Goal: Task Accomplishment & Management: Complete application form

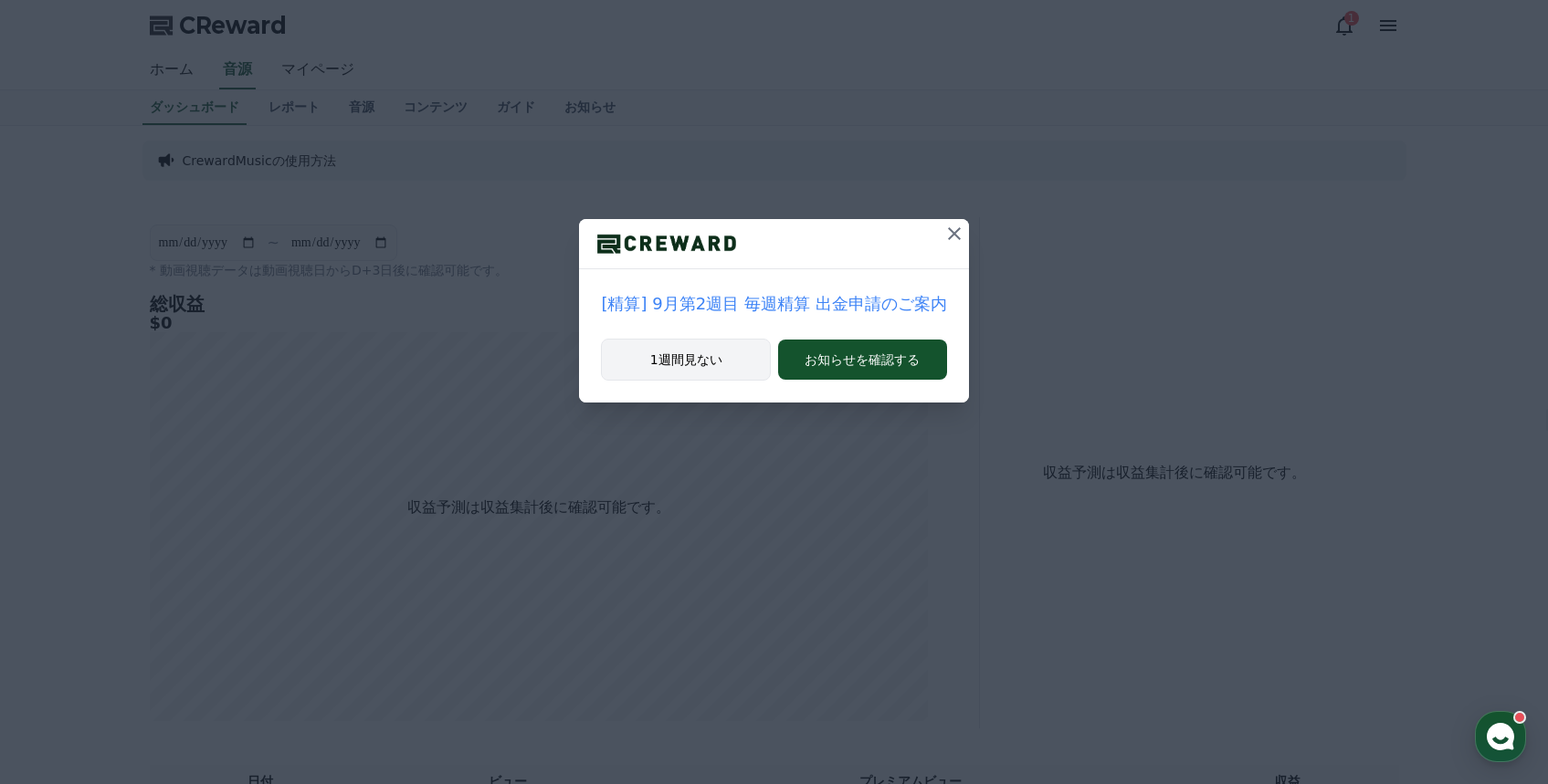
click at [699, 356] on button "1週間見ない" at bounding box center [686, 359] width 170 height 42
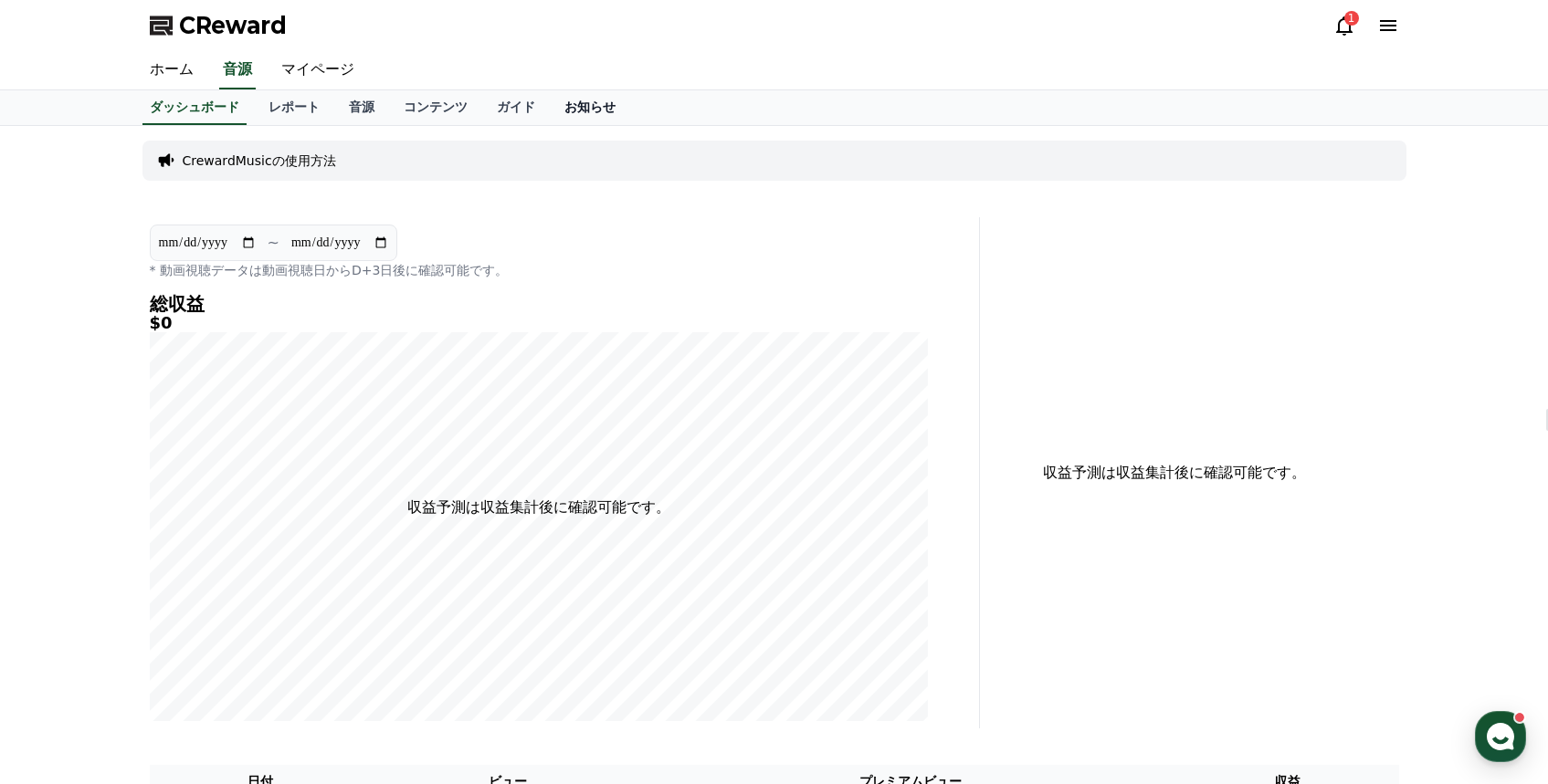
click at [575, 105] on link "お知らせ" at bounding box center [590, 108] width 80 height 35
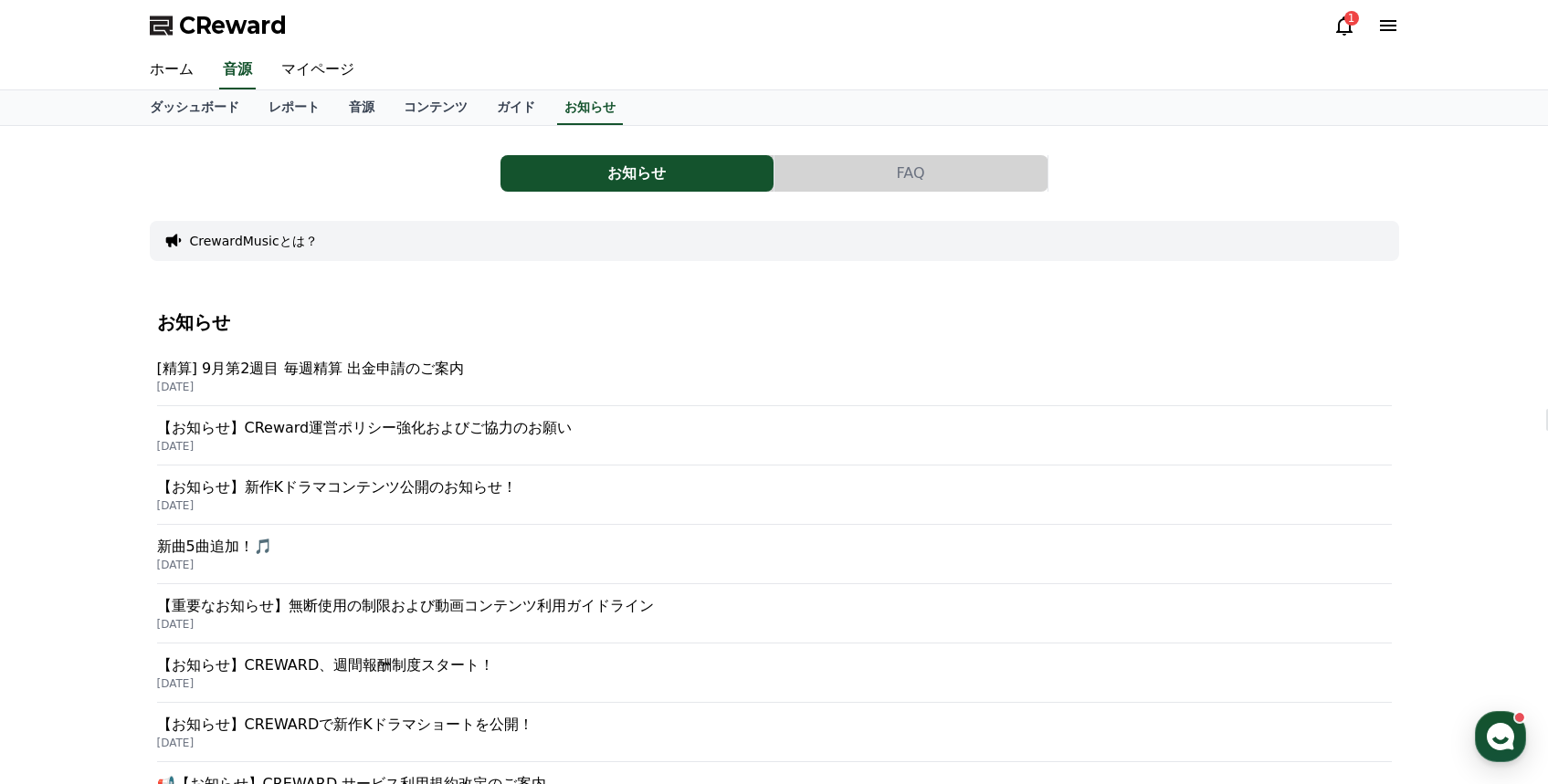
click at [1339, 25] on icon at bounding box center [1344, 26] width 22 height 22
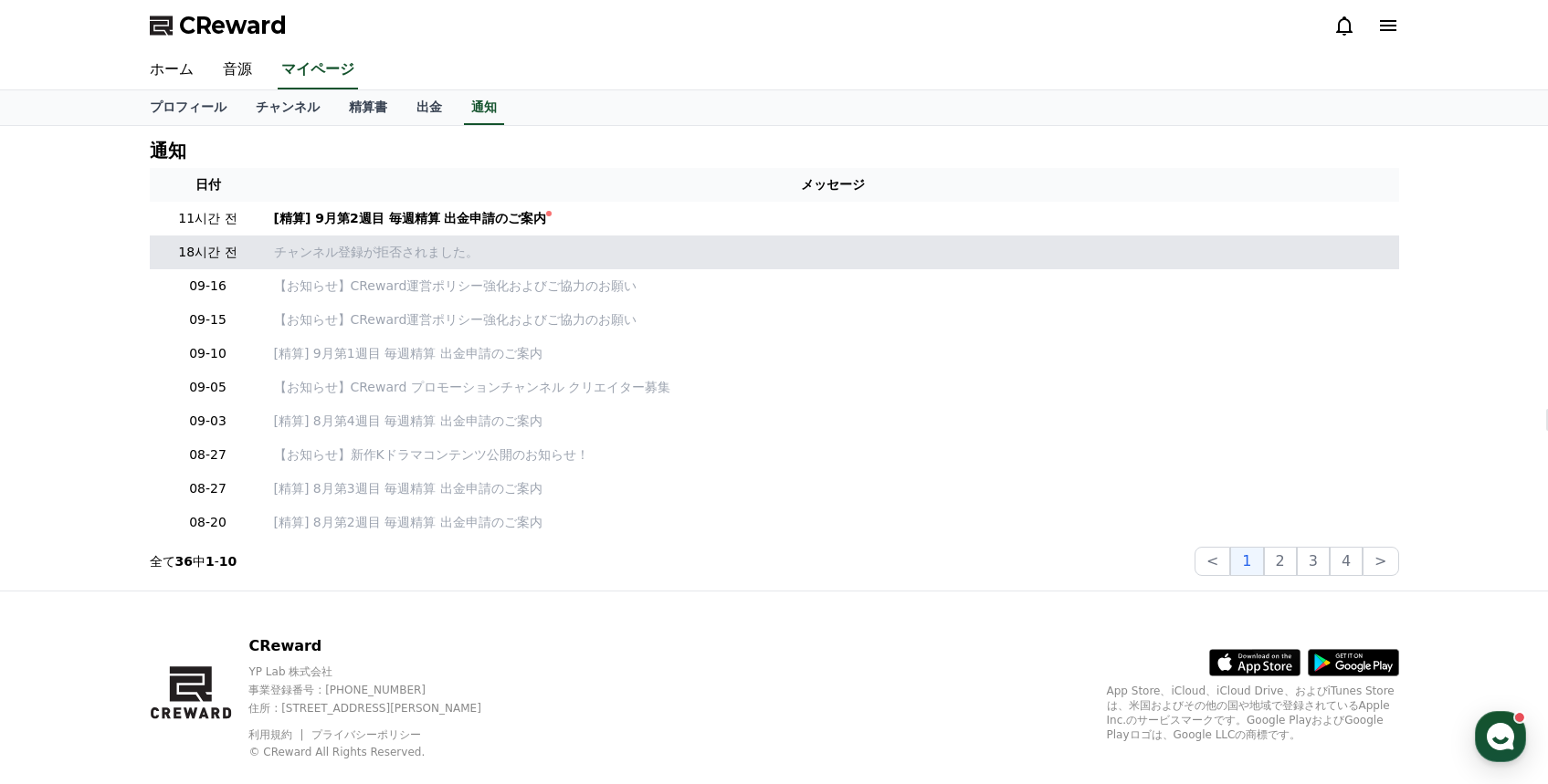
click at [442, 252] on p "チャンネル登録が拒否されました。" at bounding box center [833, 252] width 1118 height 19
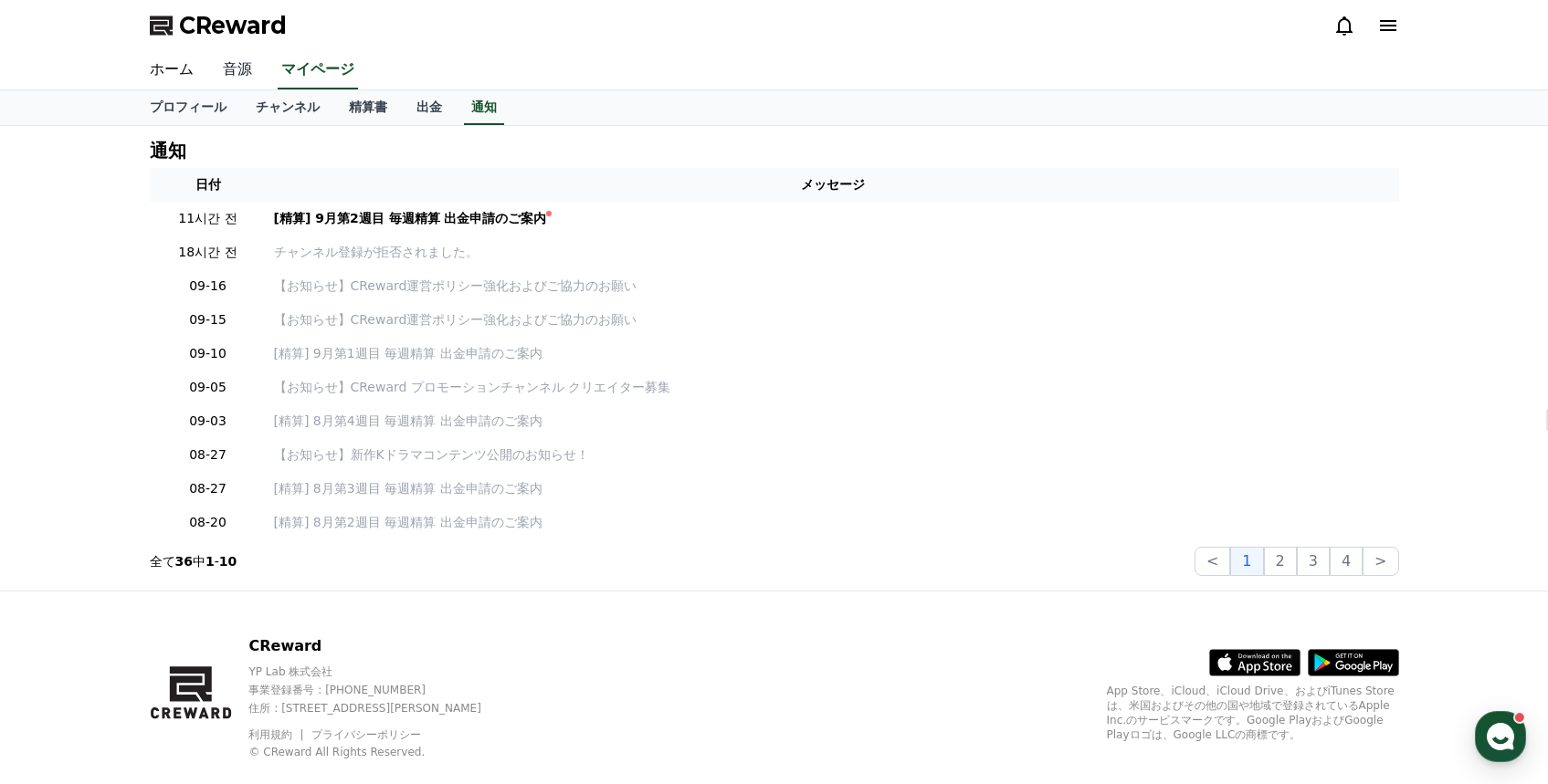
click at [248, 74] on link "音源" at bounding box center [237, 70] width 58 height 39
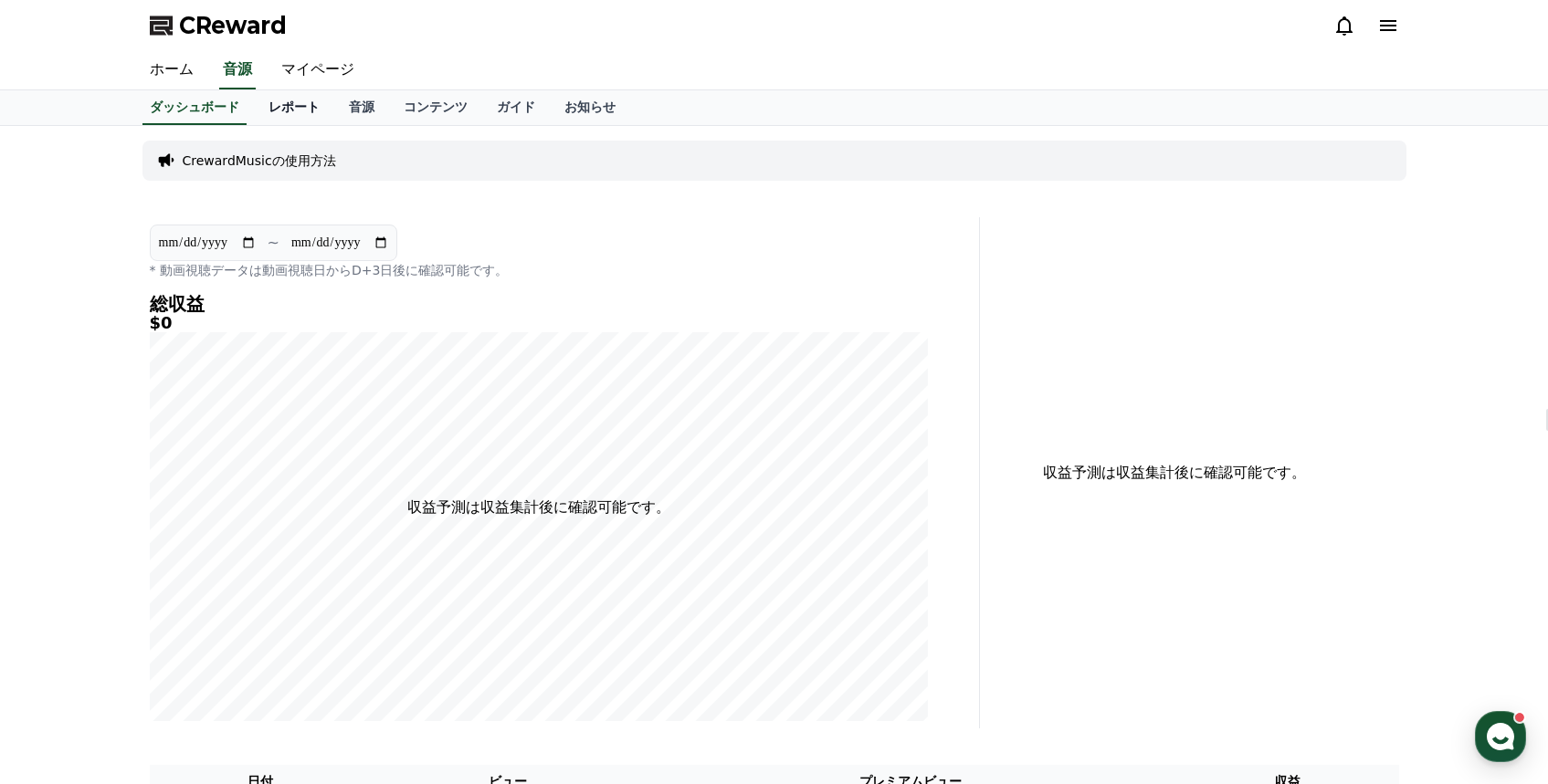
click at [315, 122] on link "レポート" at bounding box center [293, 108] width 80 height 35
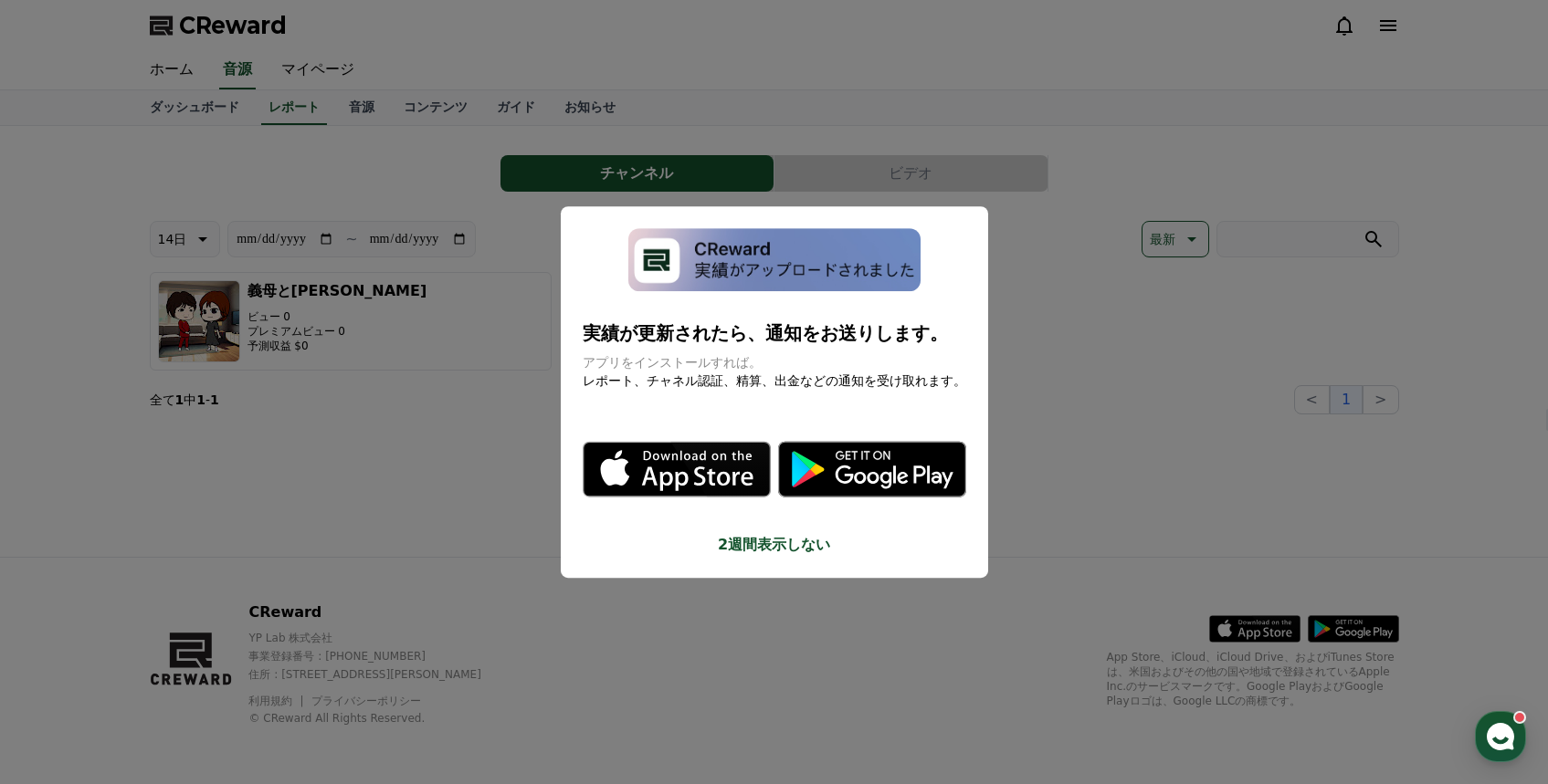
click at [446, 449] on button "close modal" at bounding box center [774, 392] width 1548 height 784
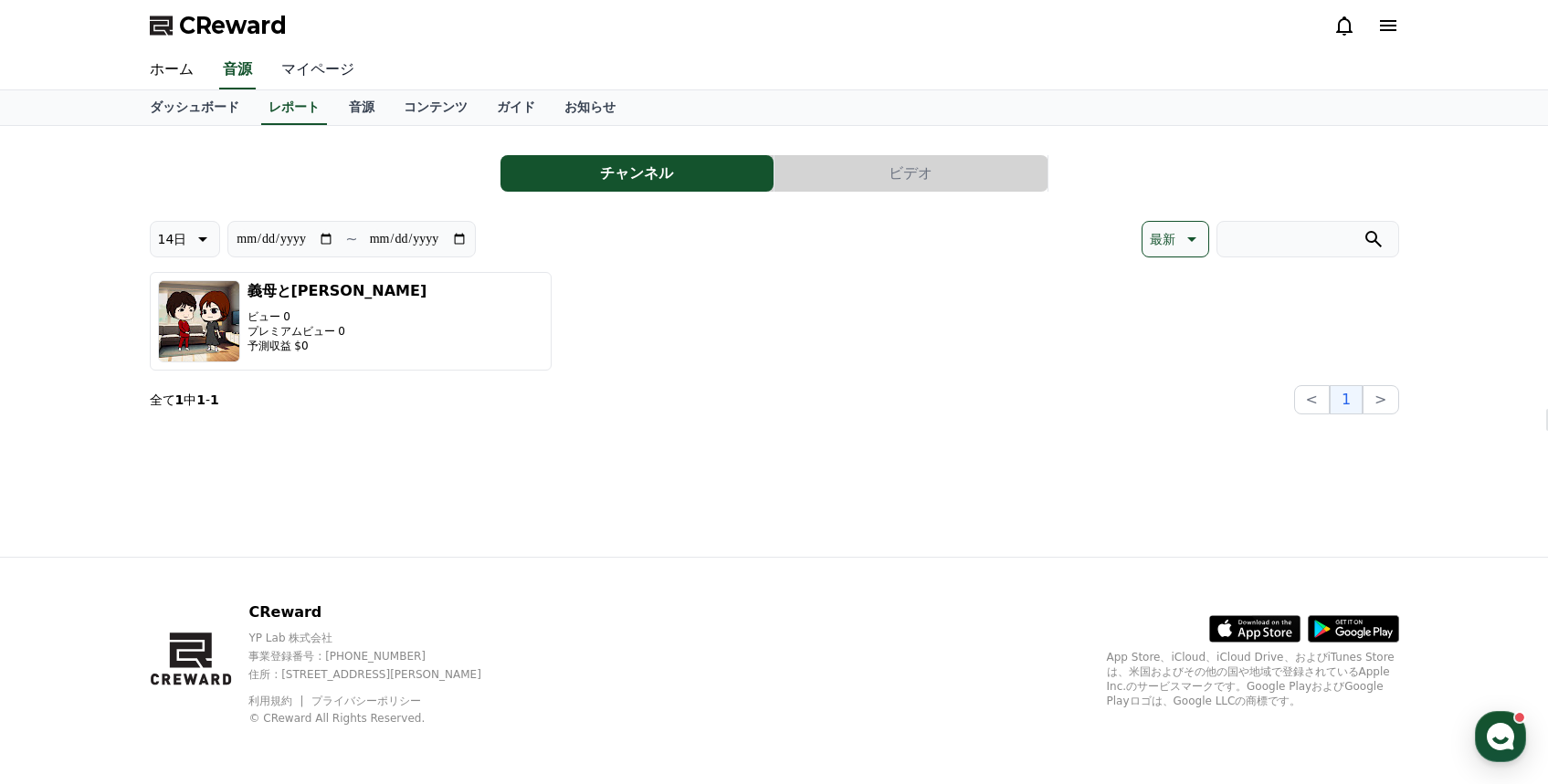
click at [323, 59] on link "マイページ" at bounding box center [318, 70] width 103 height 39
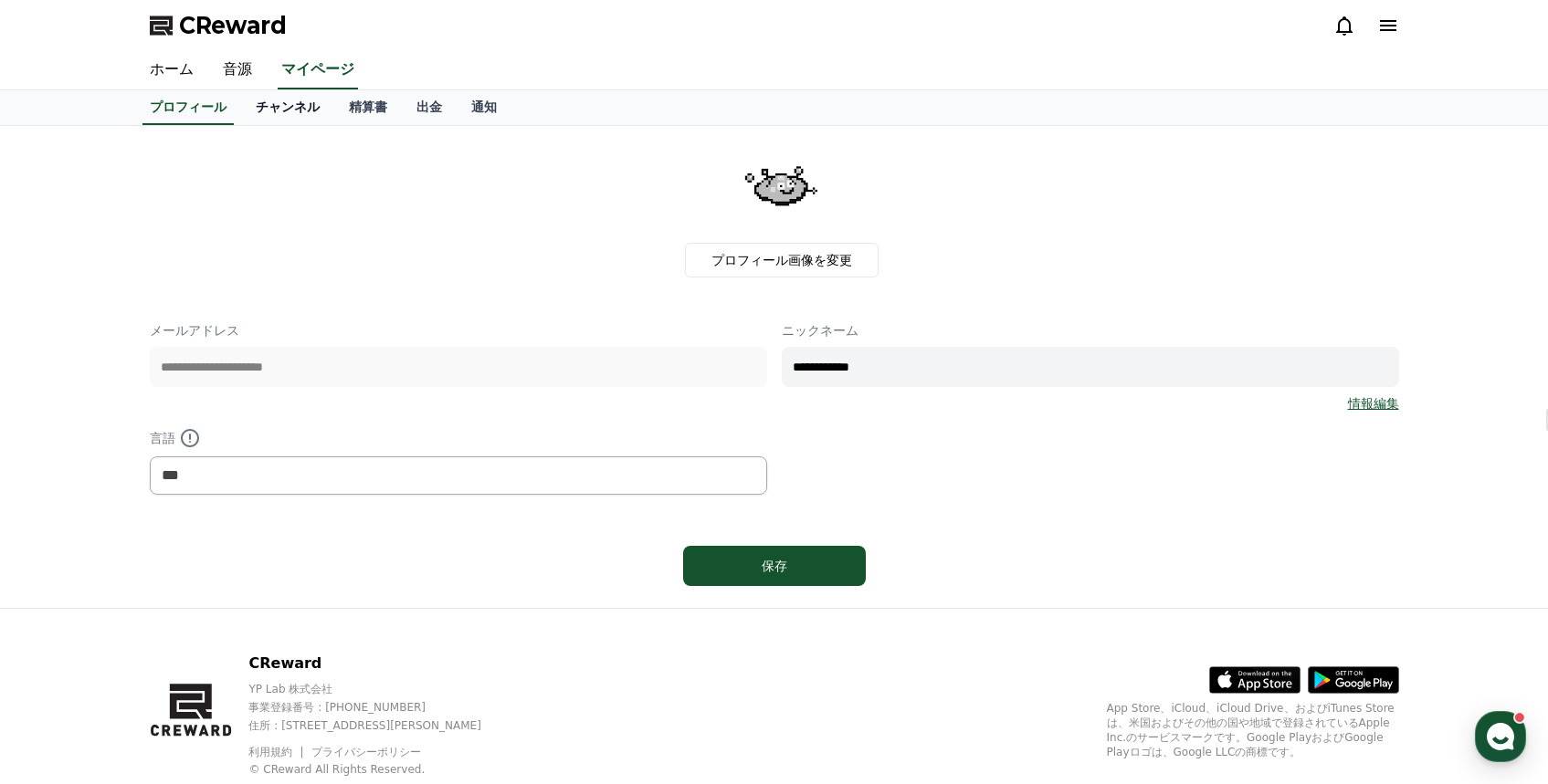
click at [290, 119] on link "チャンネル" at bounding box center [287, 108] width 93 height 35
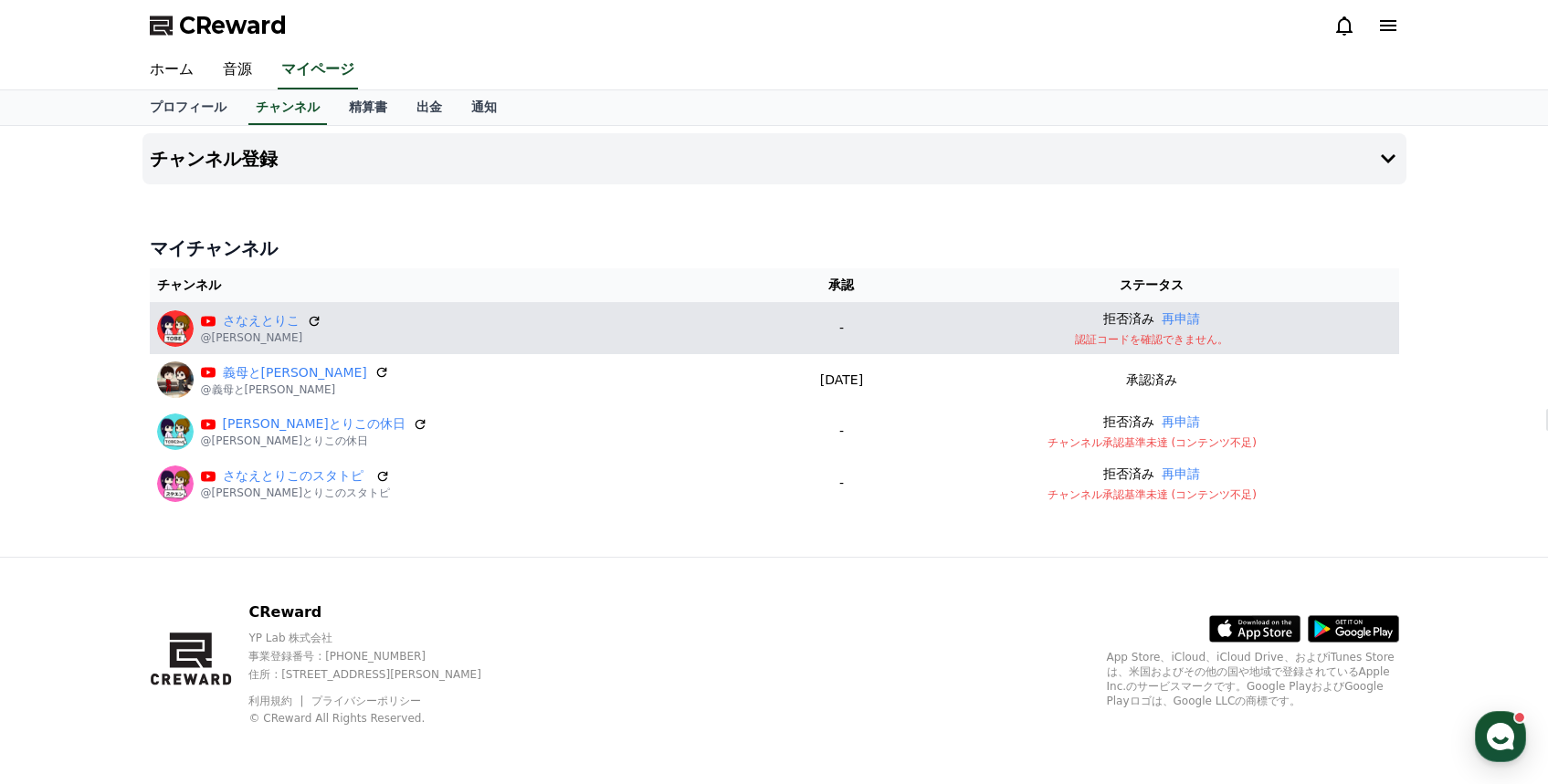
drag, startPoint x: 1218, startPoint y: 341, endPoint x: 1093, endPoint y: 336, distance: 125.1
click at [1093, 336] on p "認証コードを確認できません。" at bounding box center [1152, 339] width 478 height 15
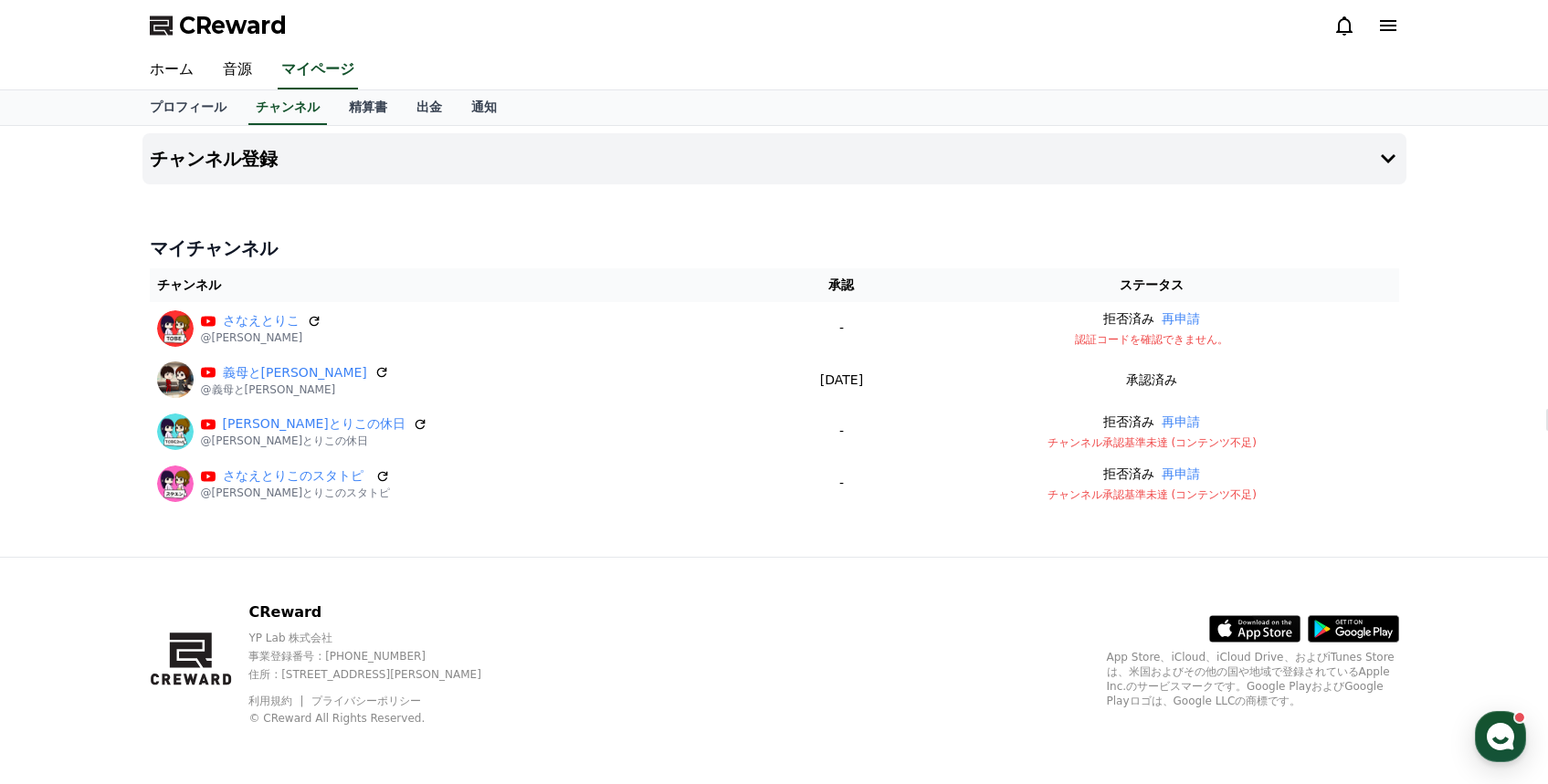
click at [888, 595] on div "CReward YP Lab 株式会社 事業登録番号 : 655-81-03655 住所 : 京畿道金浦市陽村邑陽谷路495, 3階305-BI16号 利用規…" at bounding box center [774, 670] width 1278 height 226
click at [1387, 155] on icon at bounding box center [1388, 159] width 22 height 22
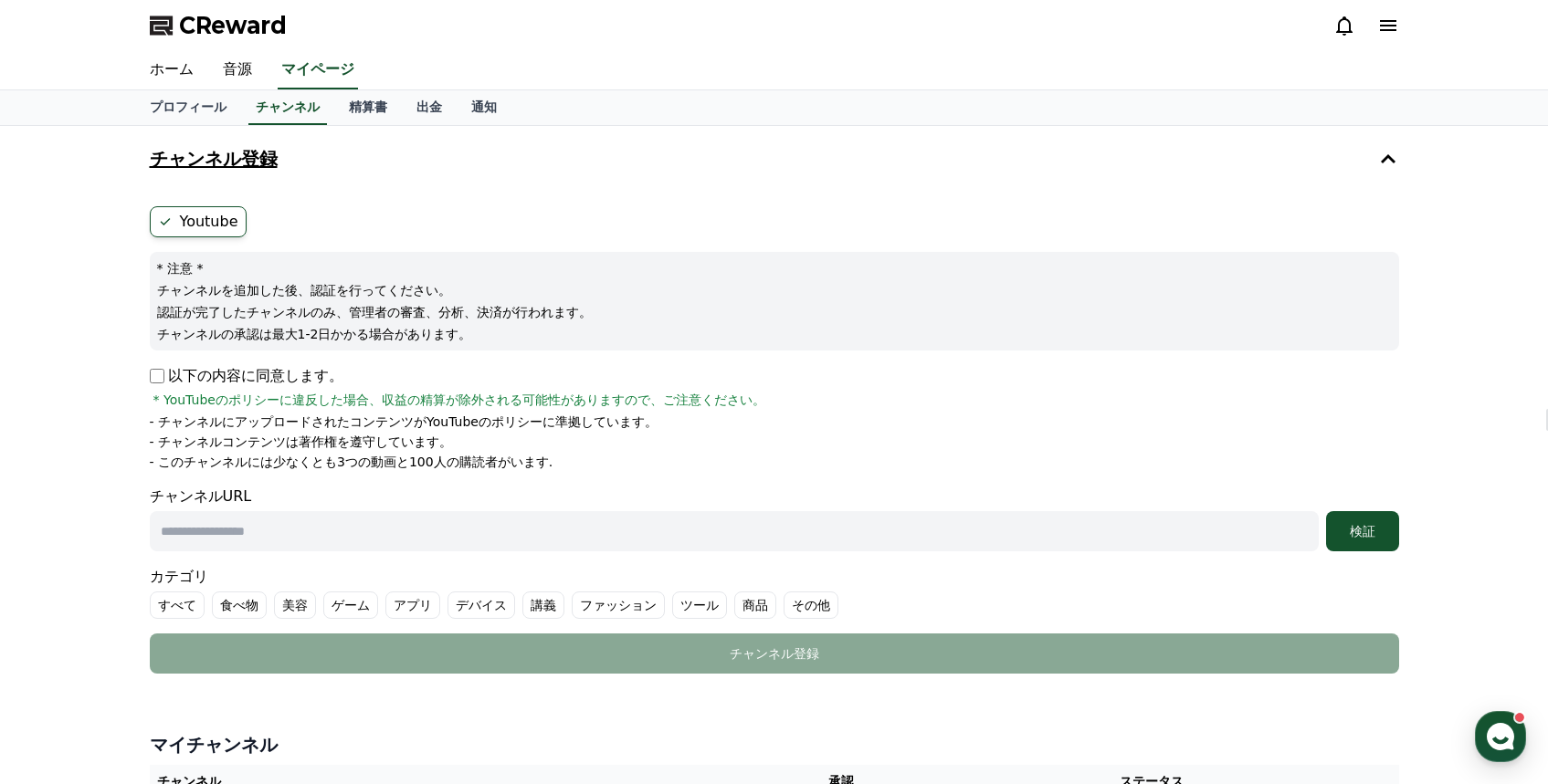
click at [208, 225] on label "Youtube" at bounding box center [199, 221] width 97 height 31
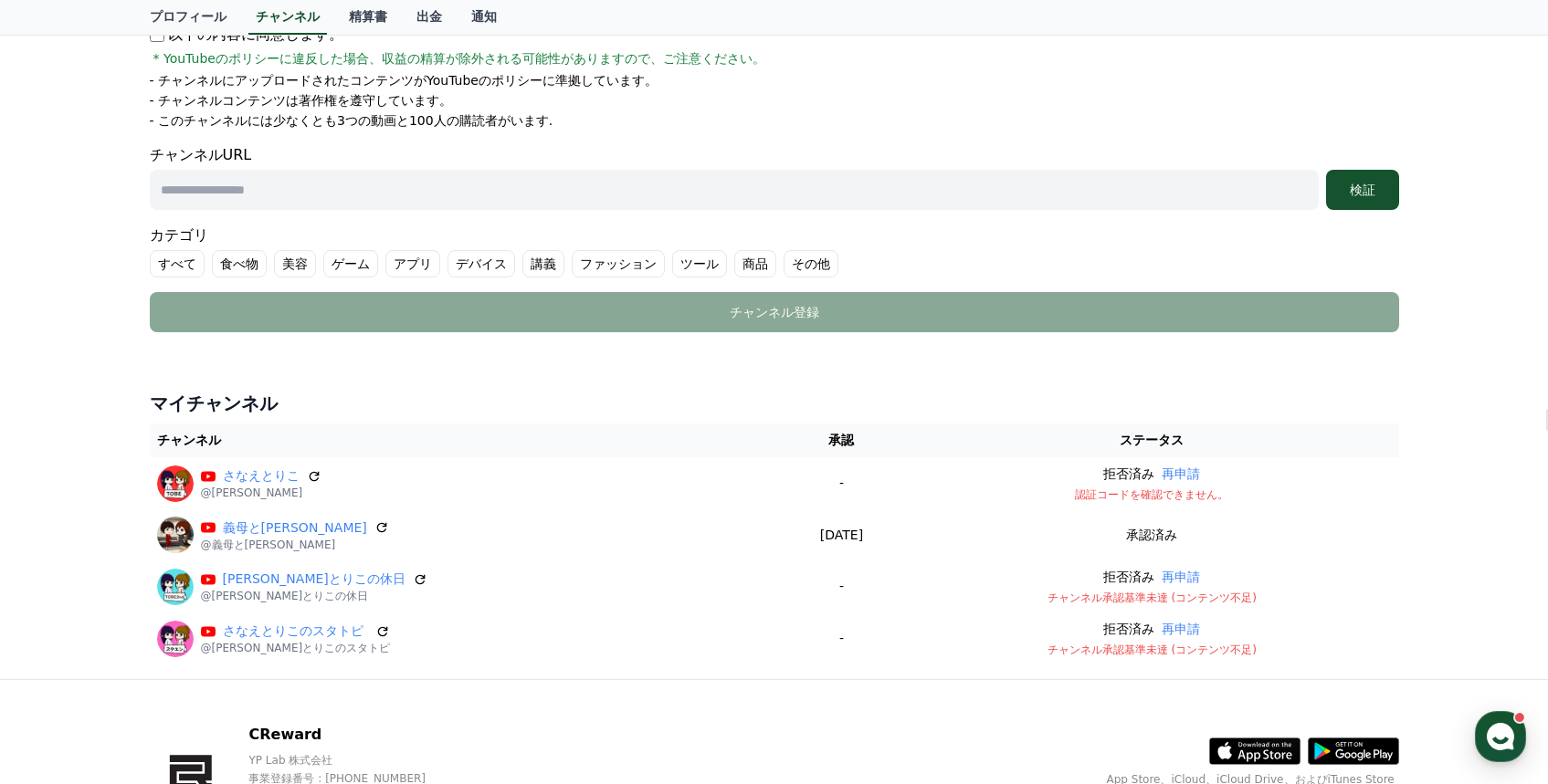
scroll to position [313, 0]
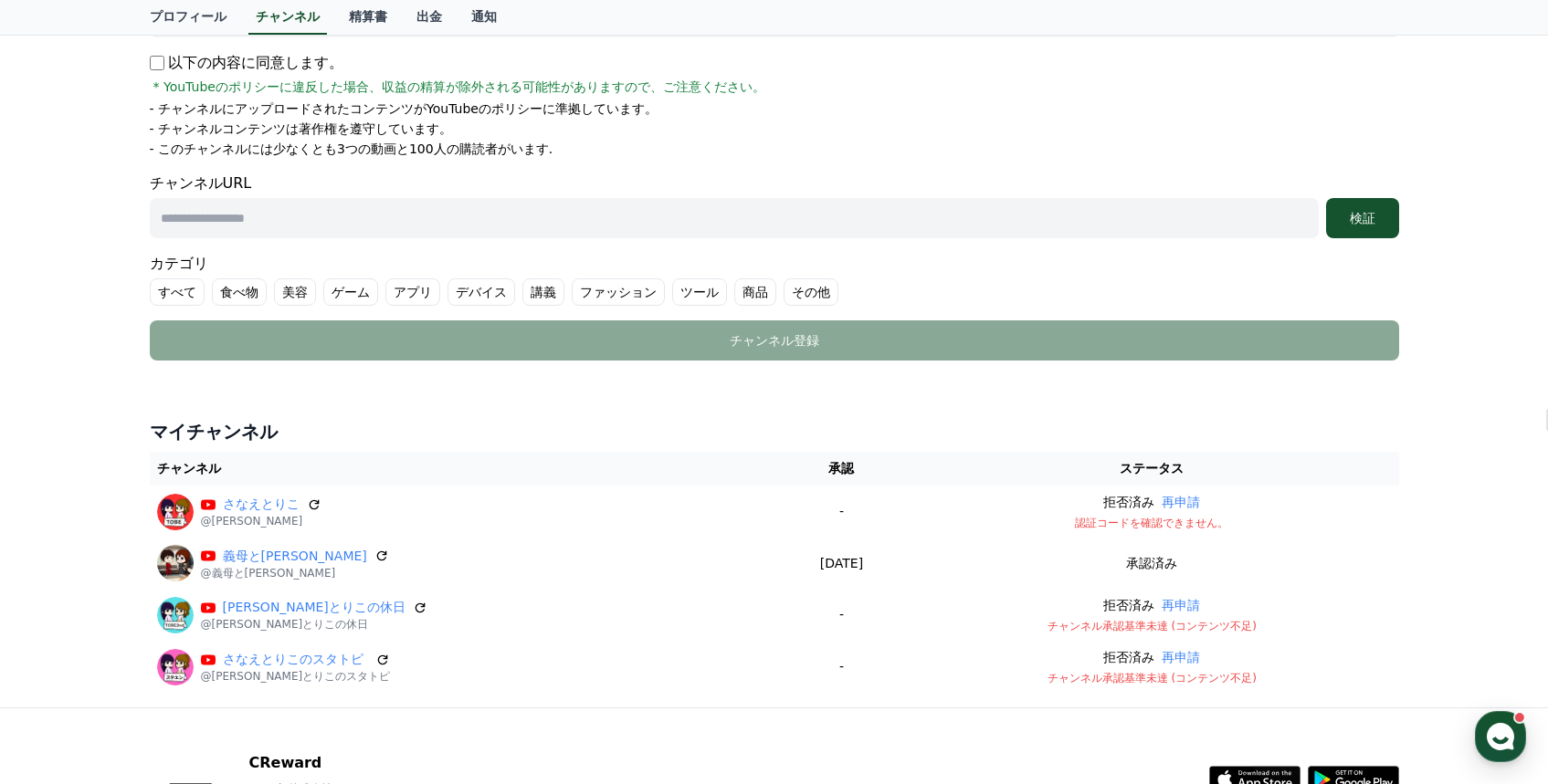
click at [426, 234] on input "text" at bounding box center [734, 218] width 1169 height 40
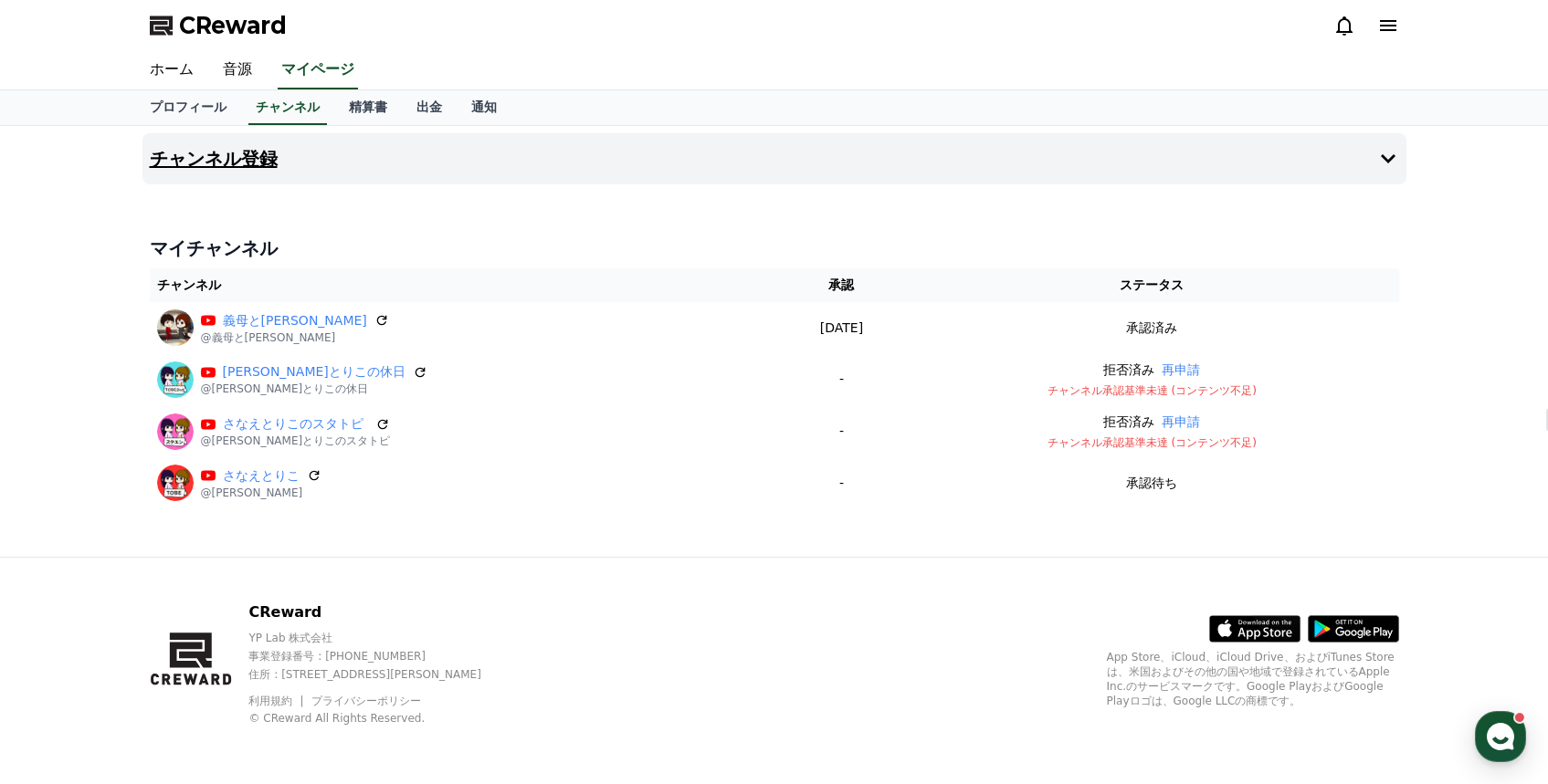
click at [1393, 156] on icon at bounding box center [1388, 158] width 15 height 9
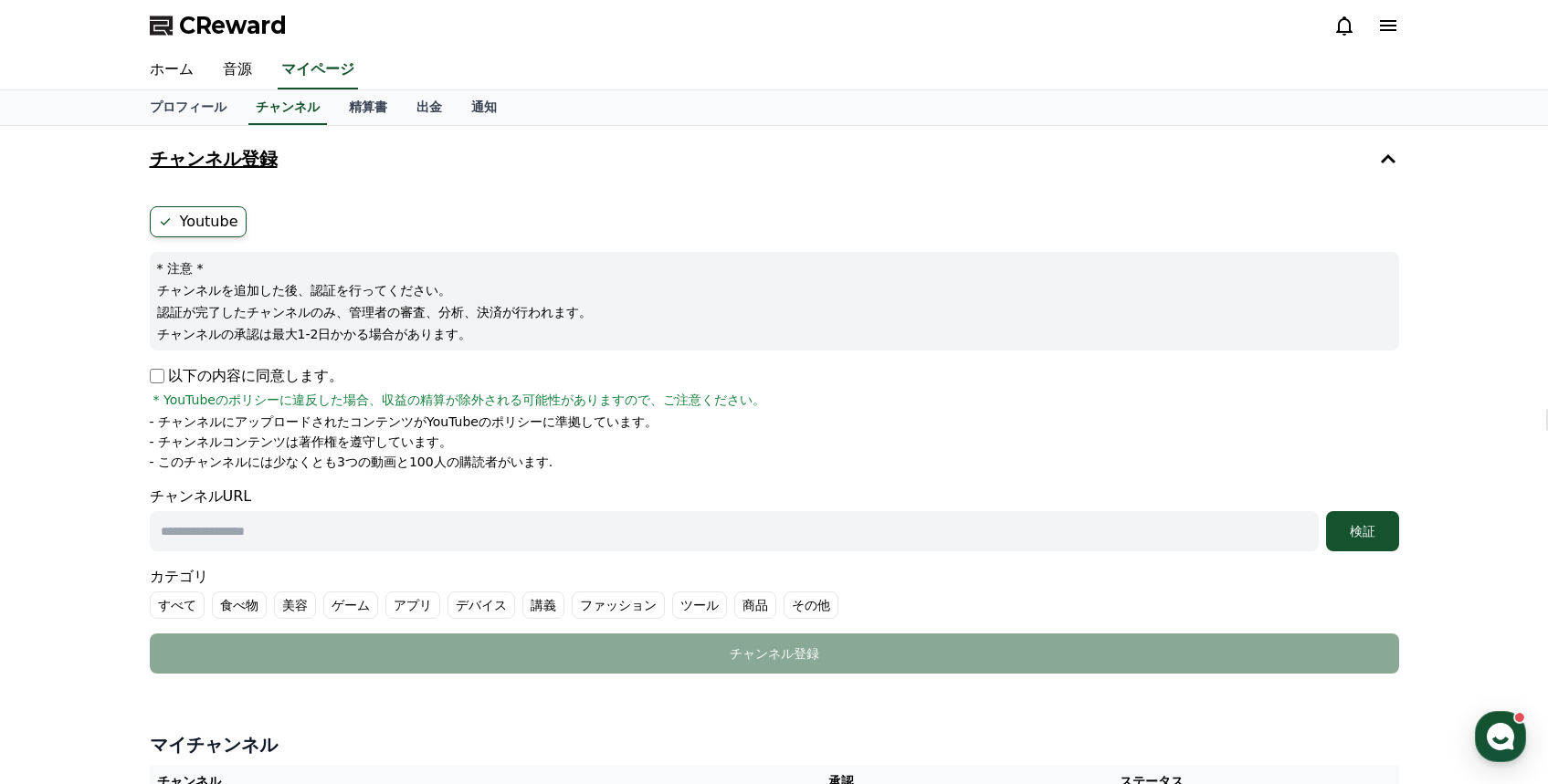
scroll to position [46, 0]
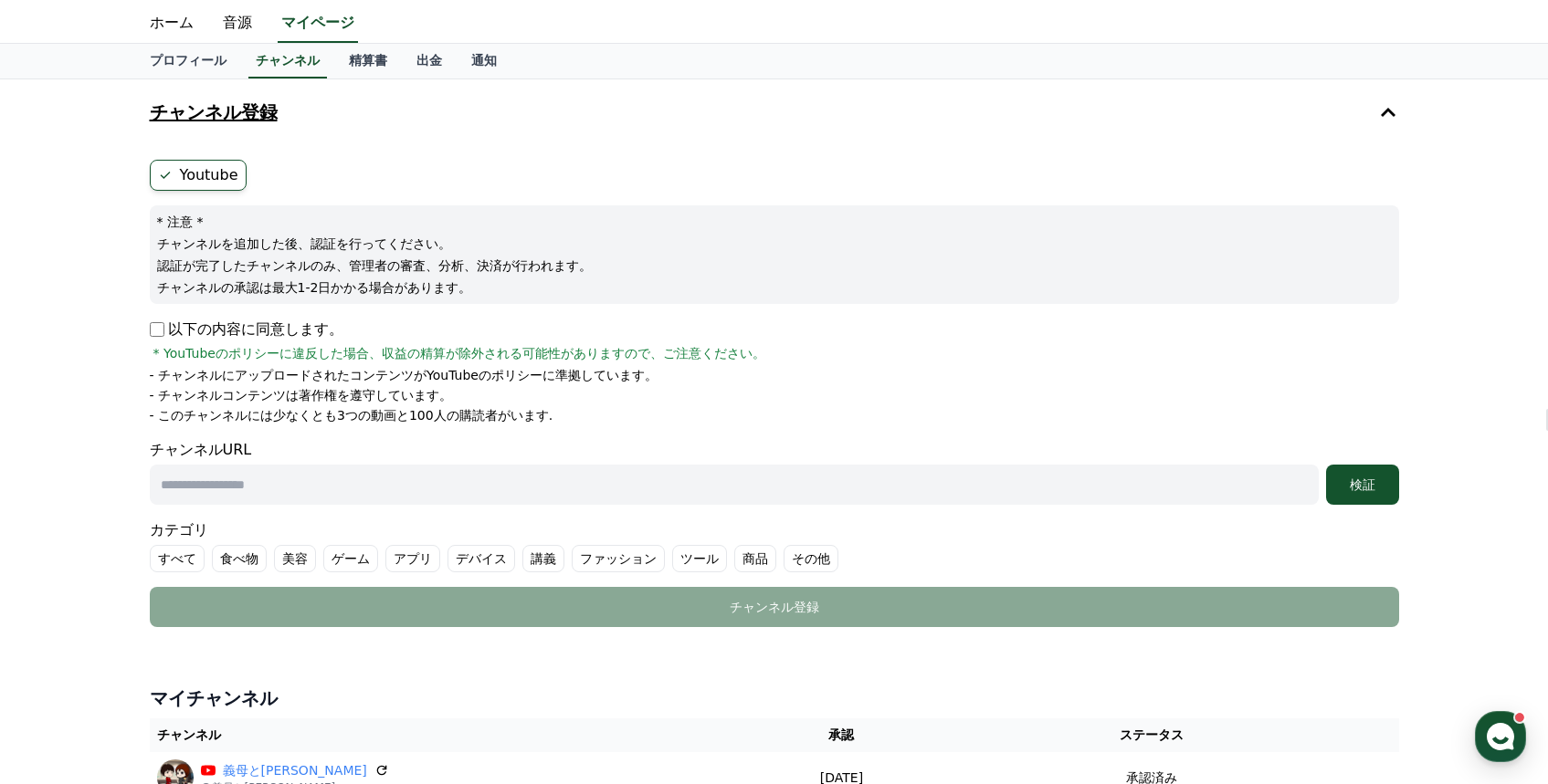
click at [385, 489] on input "text" at bounding box center [734, 485] width 1169 height 40
paste input "**********"
type input "**********"
click at [1359, 476] on div "検証" at bounding box center [1362, 485] width 58 height 18
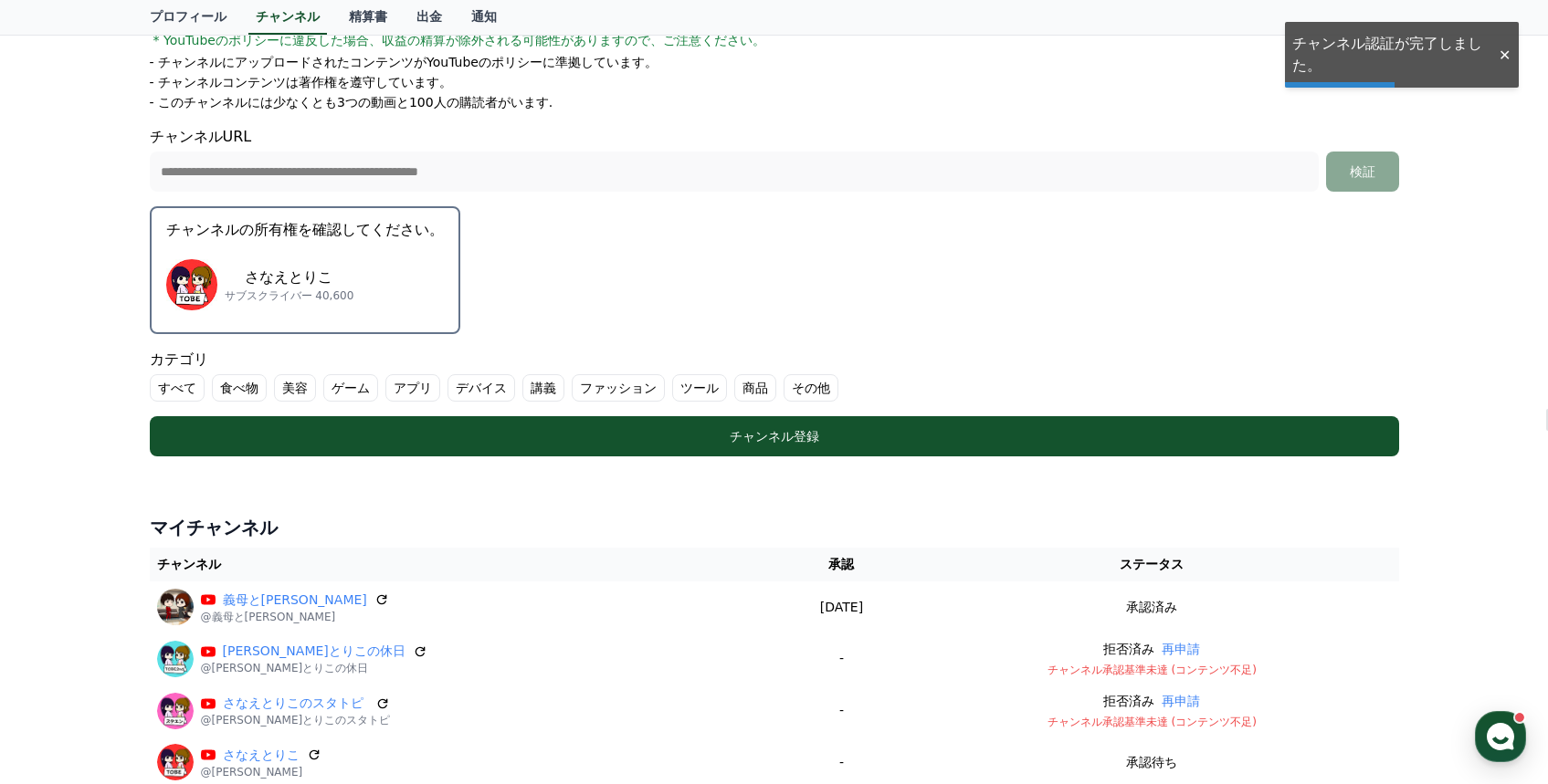
scroll to position [361, 0]
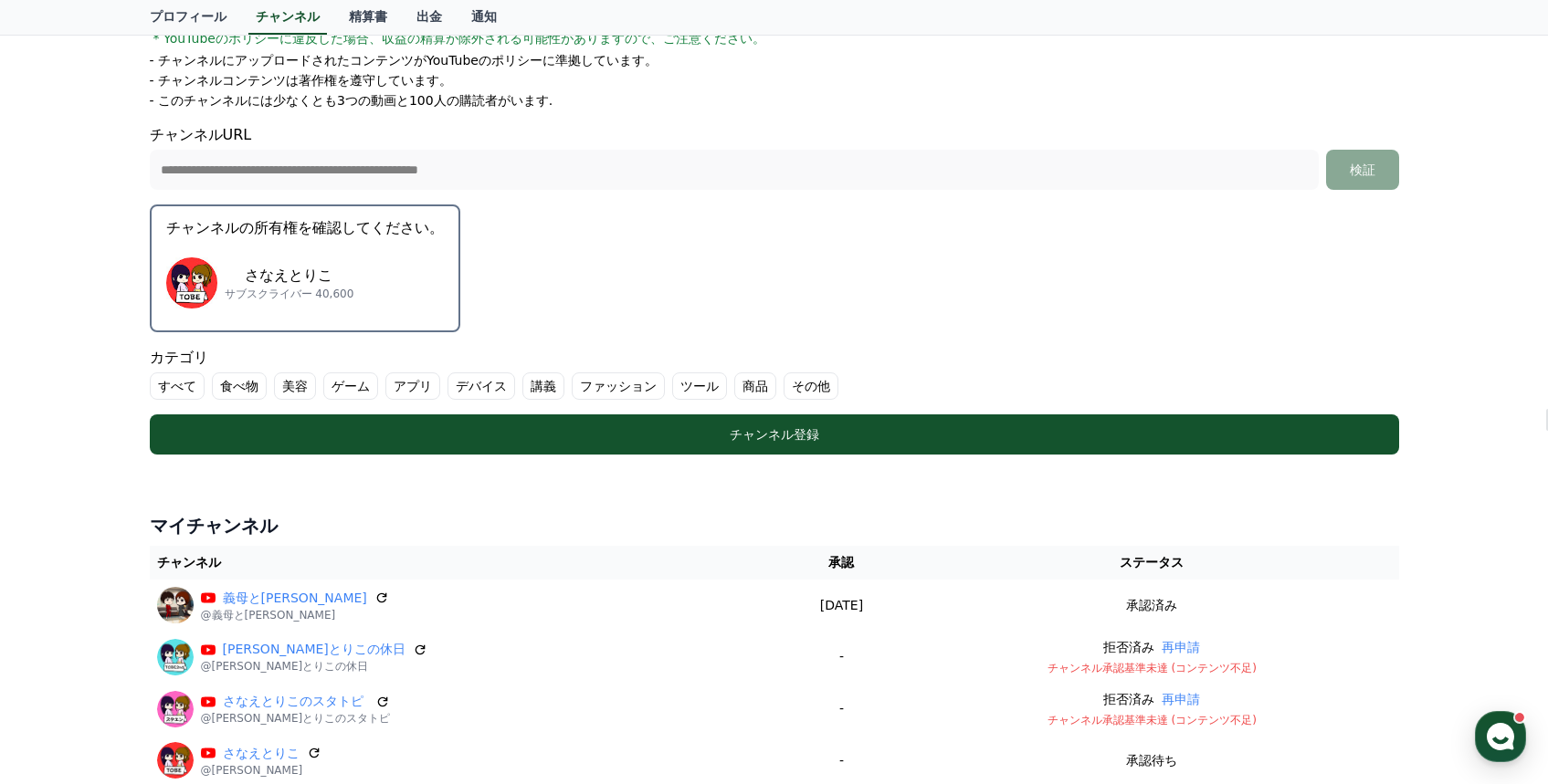
click at [312, 283] on p "さなえとりこ" at bounding box center [288, 275] width 129 height 22
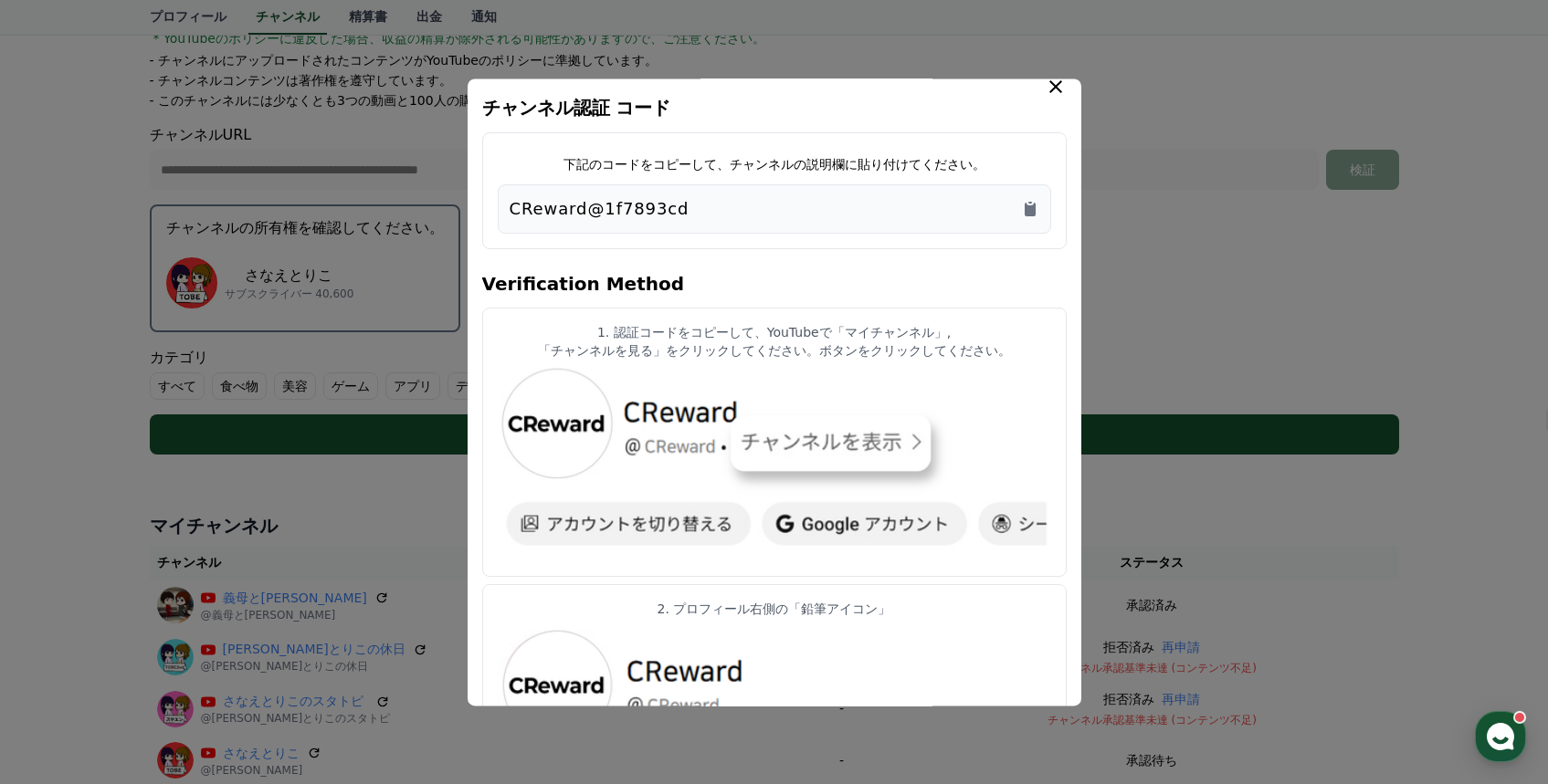
scroll to position [15, 0]
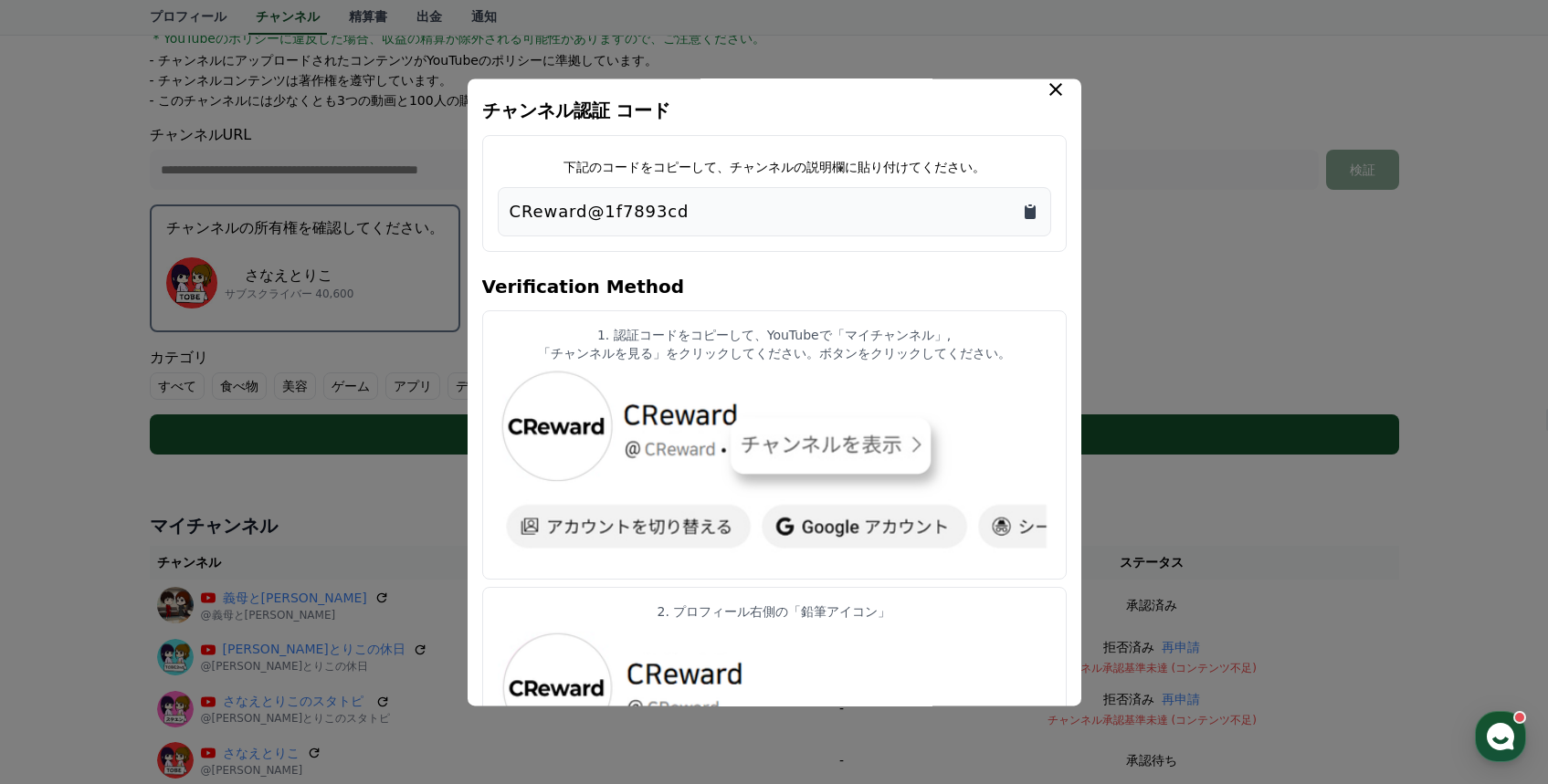
click at [1030, 209] on icon "Copy to clipboard" at bounding box center [1029, 212] width 11 height 14
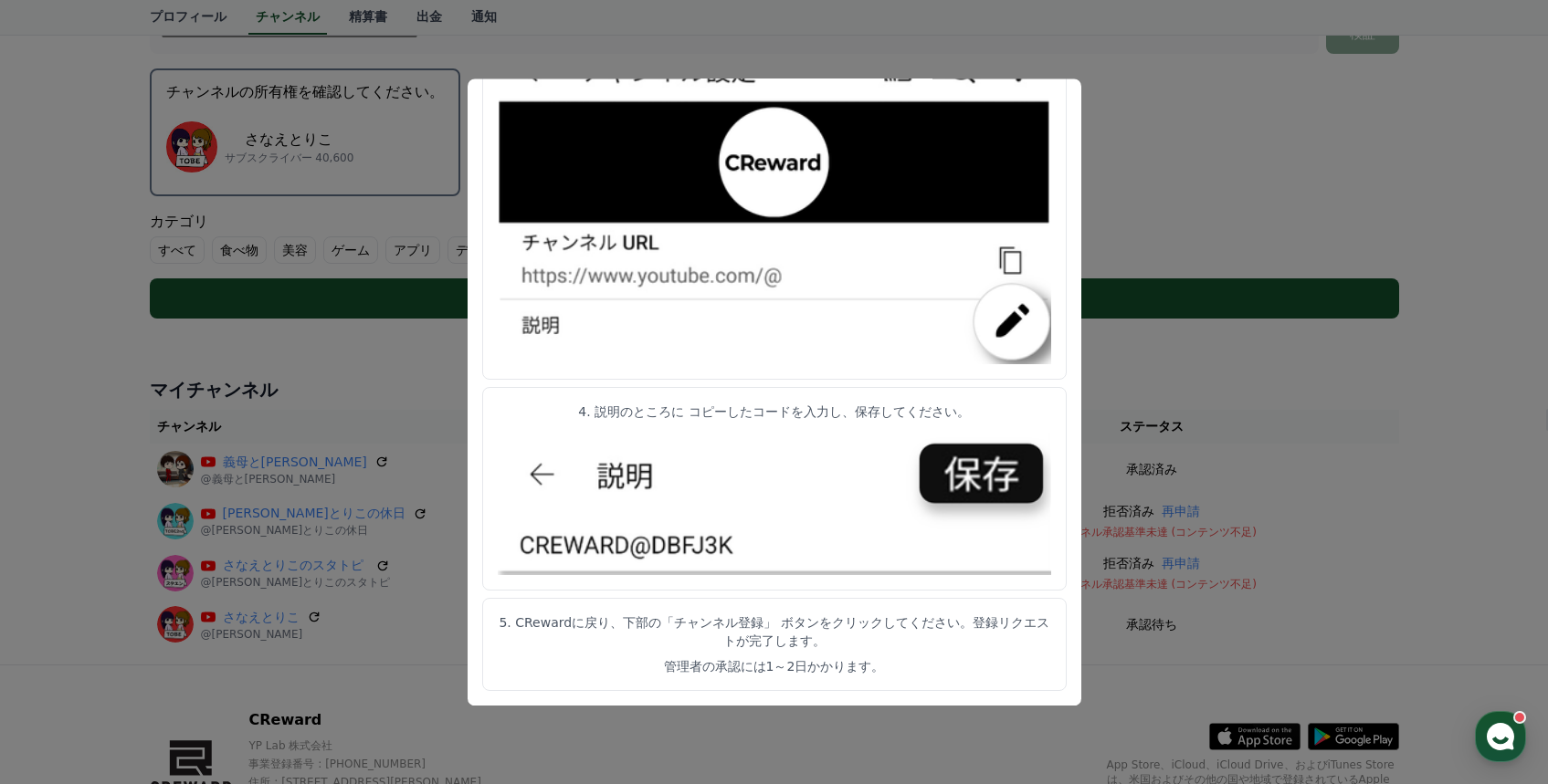
scroll to position [605, 0]
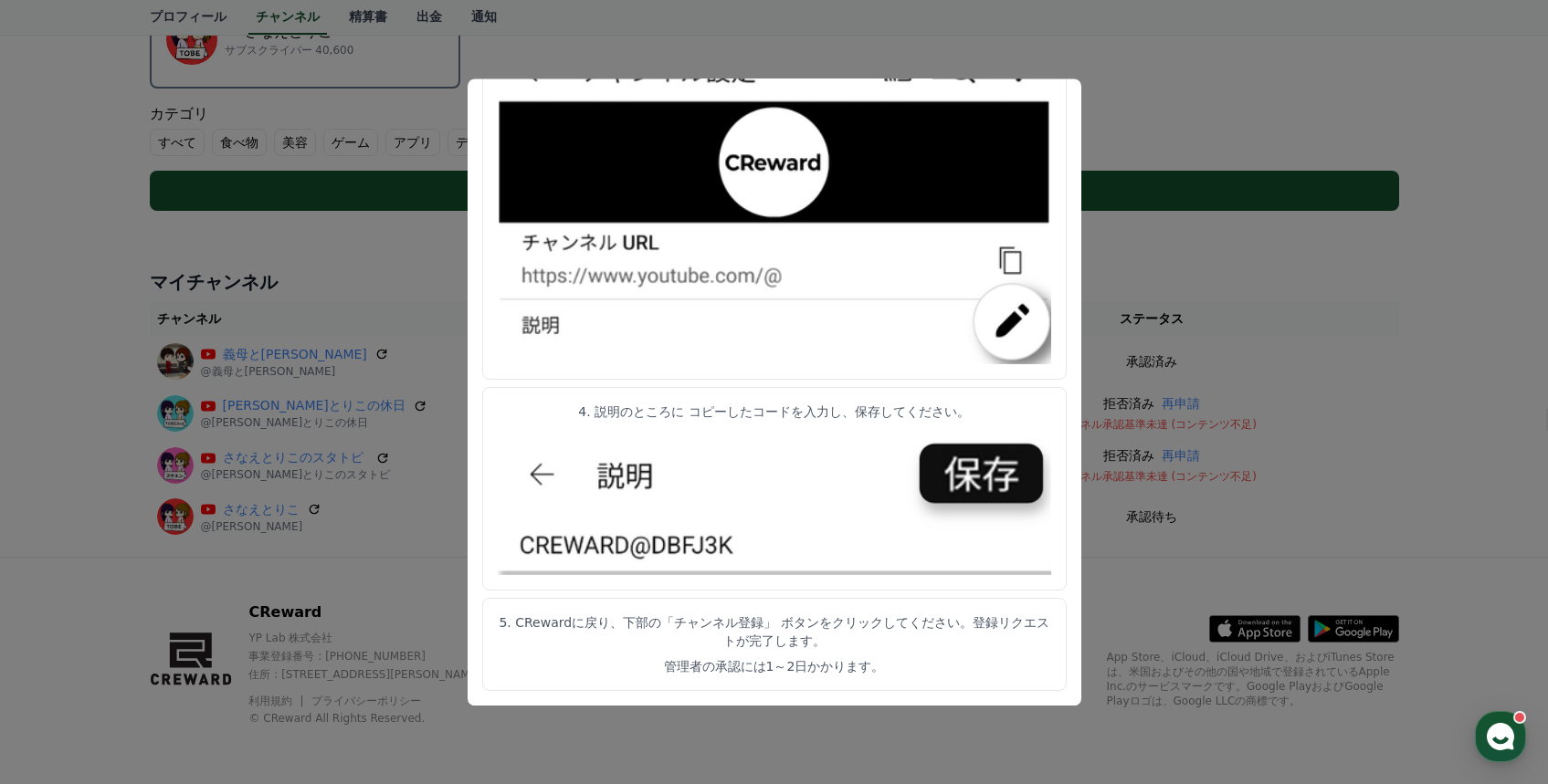
click at [1398, 369] on button "close modal" at bounding box center [774, 392] width 1548 height 784
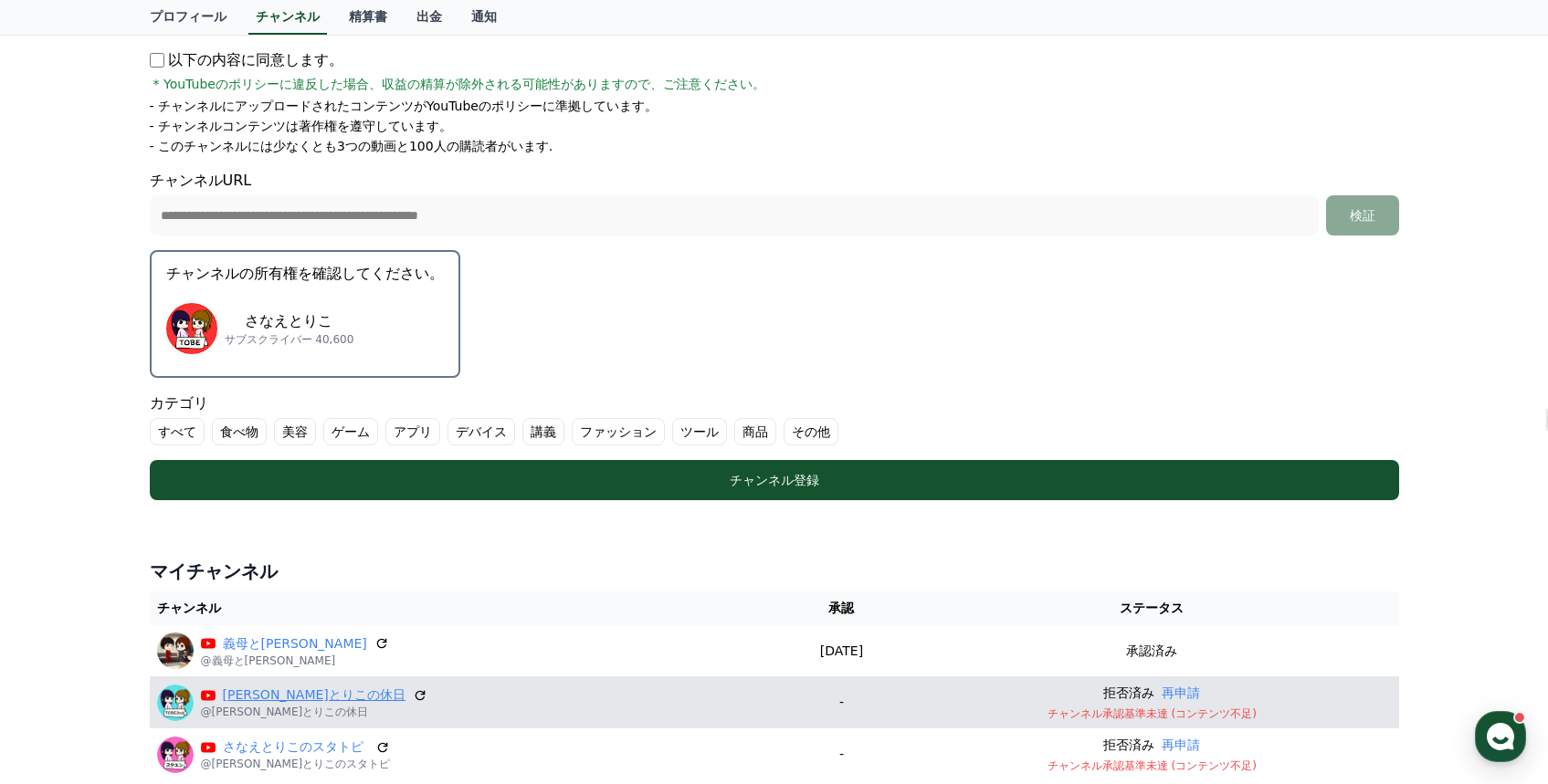
scroll to position [302, 0]
